Goal: Task Accomplishment & Management: Complete application form

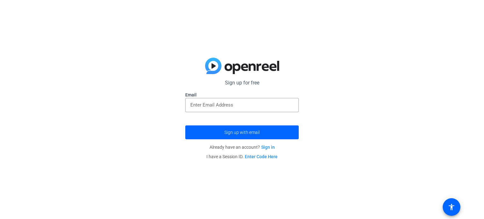
click at [266, 146] on link "Sign in" at bounding box center [268, 147] width 14 height 5
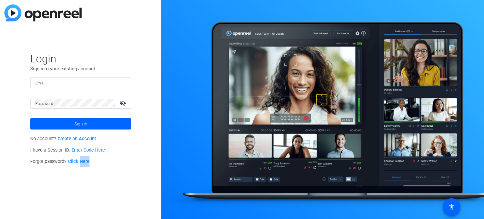
click at [266, 146] on div at bounding box center [322, 109] width 323 height 219
click at [92, 136] on link "Create an Account" at bounding box center [77, 138] width 38 height 5
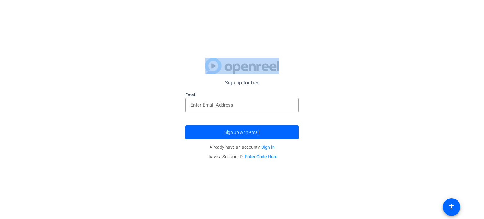
click at [66, 41] on div "Sign up for free Email Sign up with email Already have an account? Sign in I ha…" at bounding box center [242, 109] width 484 height 219
